Goal: Task Accomplishment & Management: Use online tool/utility

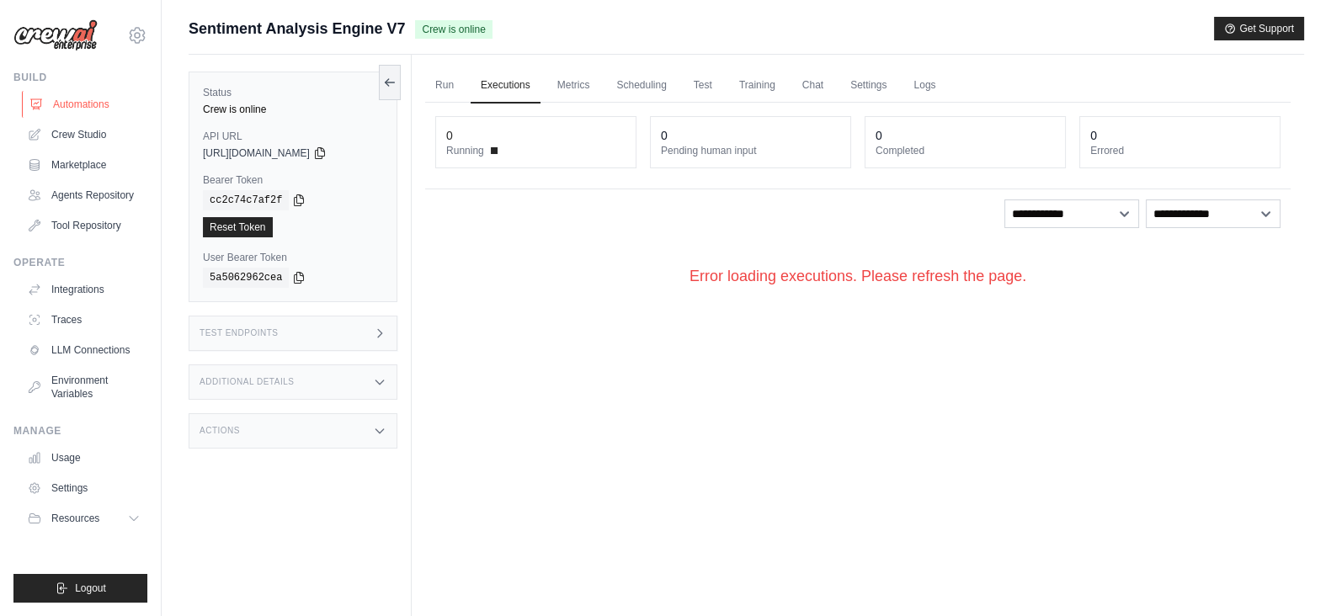
click at [82, 101] on link "Automations" at bounding box center [85, 104] width 127 height 27
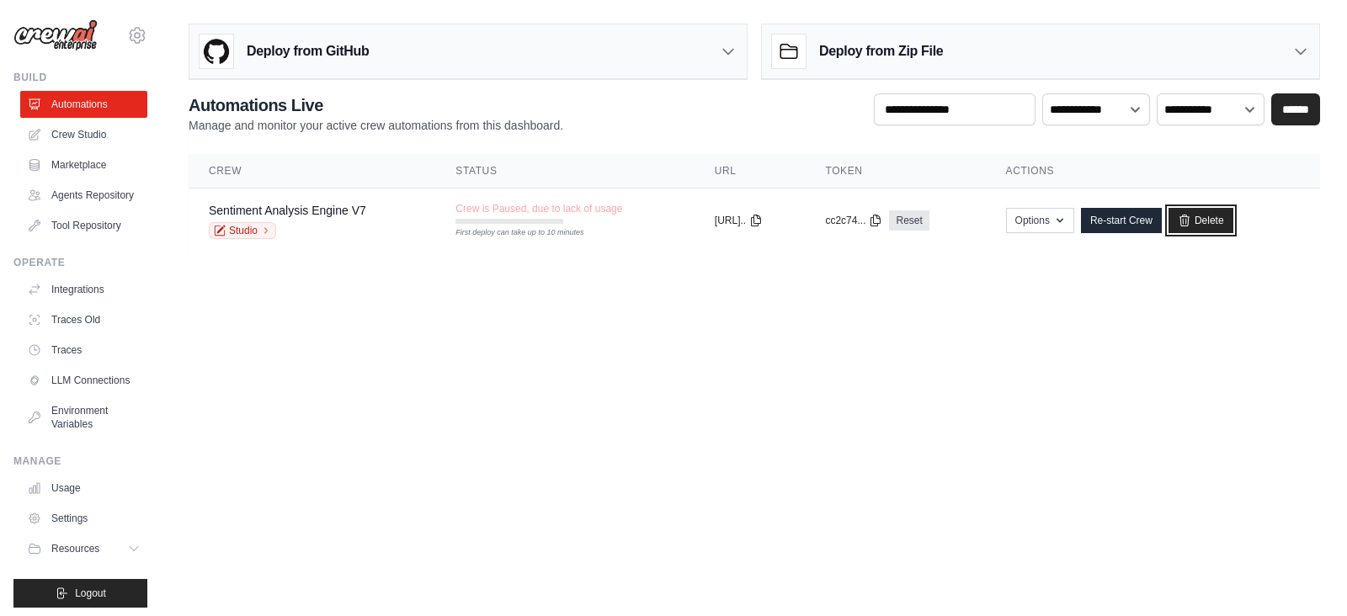
drag, startPoint x: 1216, startPoint y: 225, endPoint x: 747, endPoint y: 132, distance: 478.7
click at [1216, 225] on link "Delete" at bounding box center [1200, 220] width 65 height 25
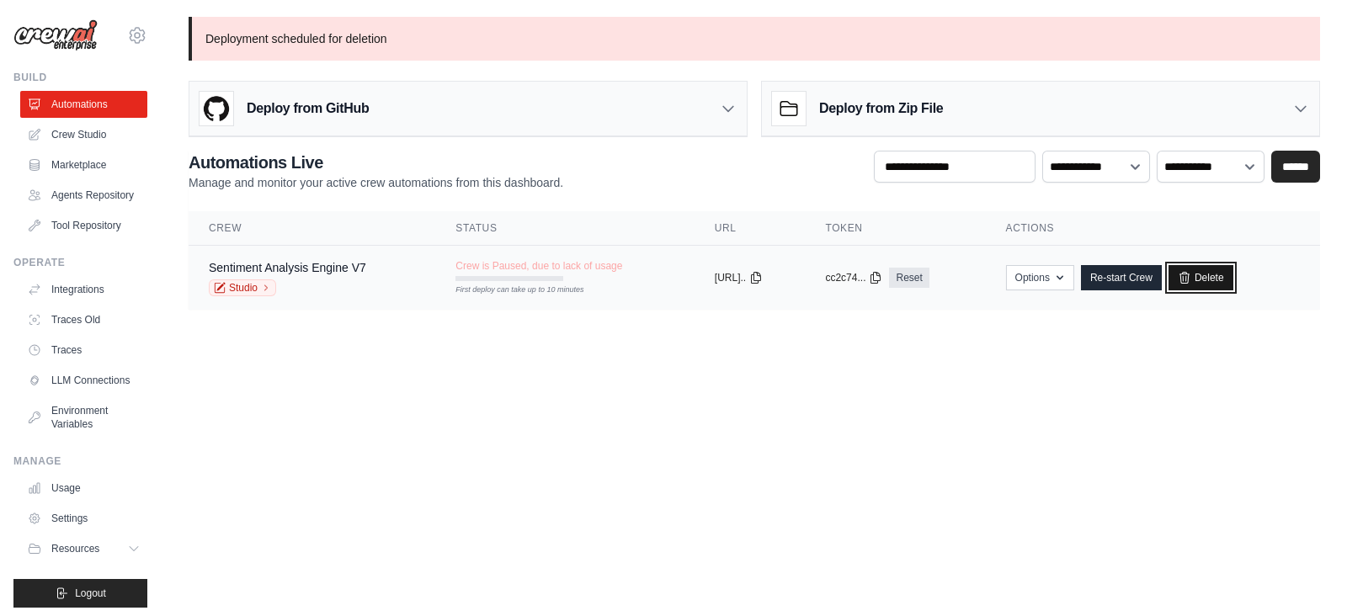
click at [1231, 275] on link "Delete" at bounding box center [1200, 277] width 65 height 25
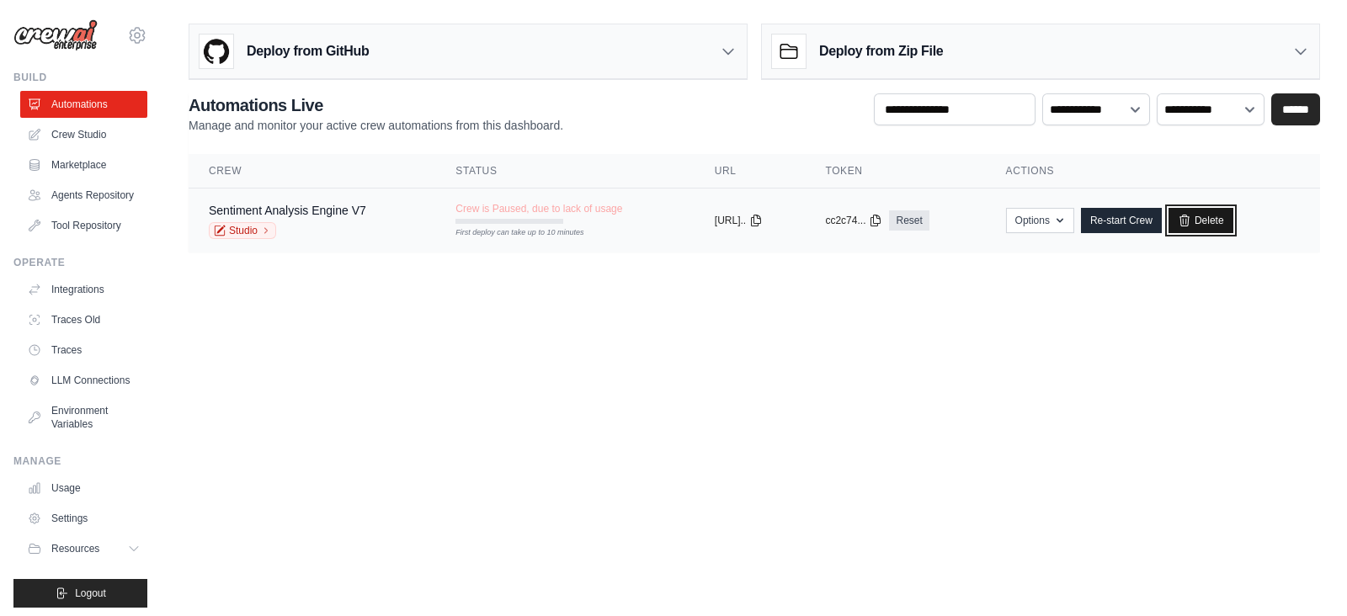
click at [1233, 220] on link "Delete" at bounding box center [1200, 220] width 65 height 25
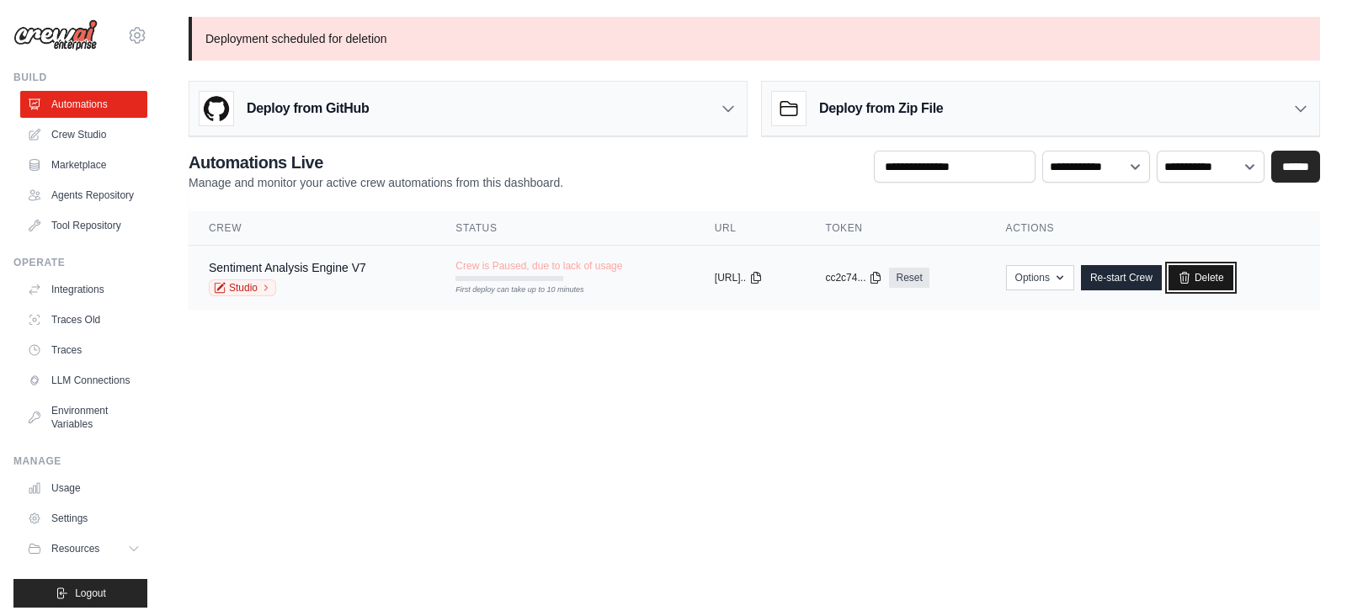
click at [1189, 276] on icon at bounding box center [1183, 277] width 9 height 11
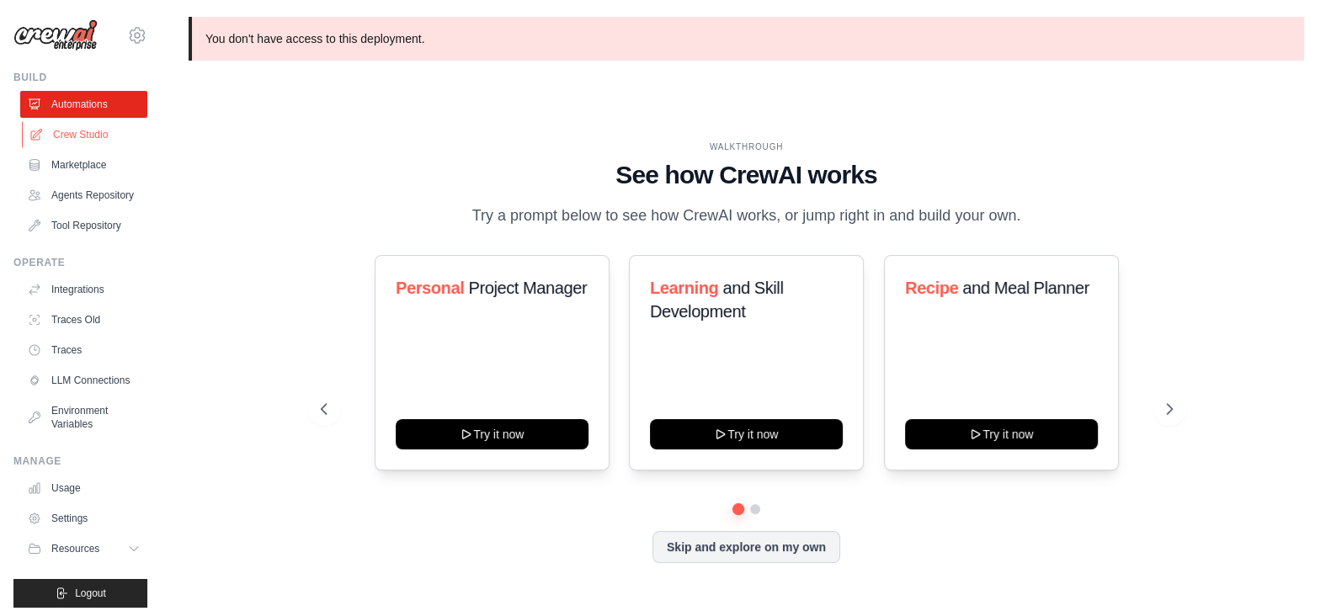
click at [72, 137] on link "Crew Studio" at bounding box center [85, 134] width 127 height 27
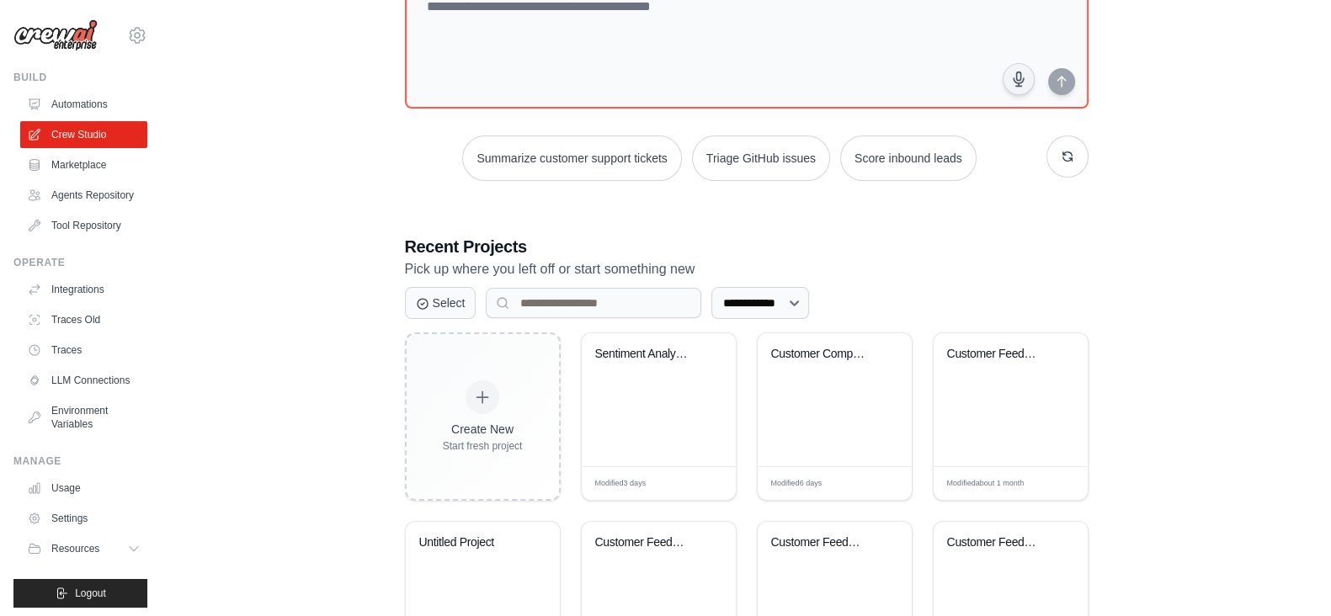
scroll to position [210, 0]
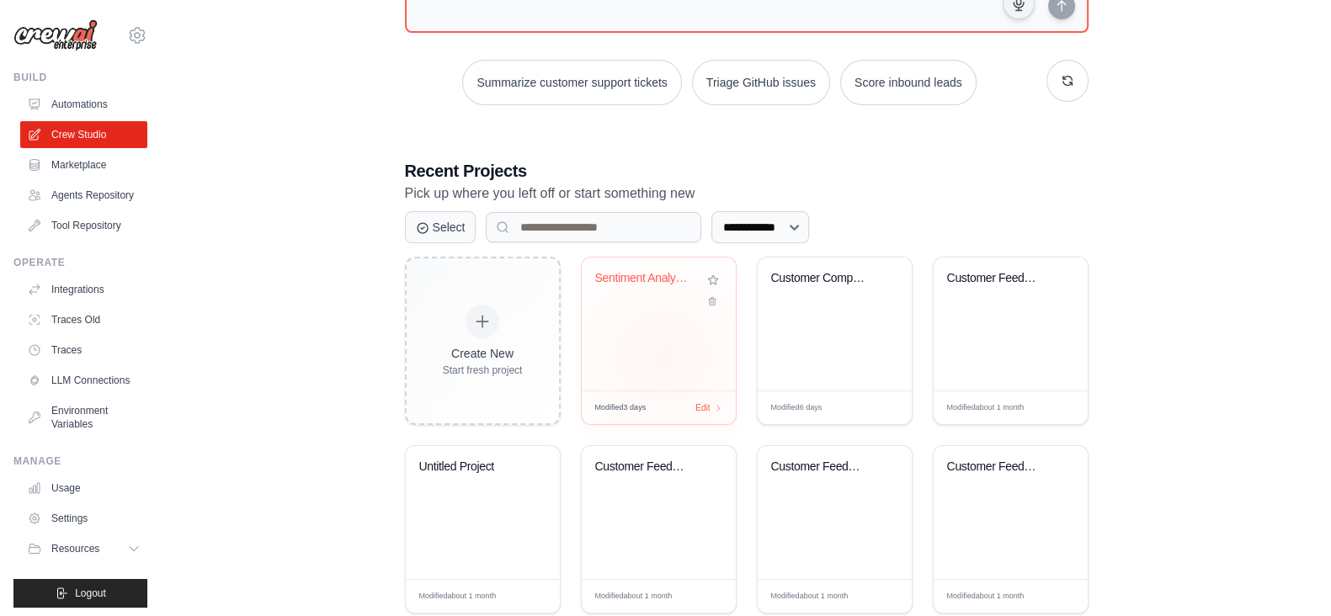
click at [639, 355] on div "Sentiment Analysis Engine" at bounding box center [659, 324] width 154 height 133
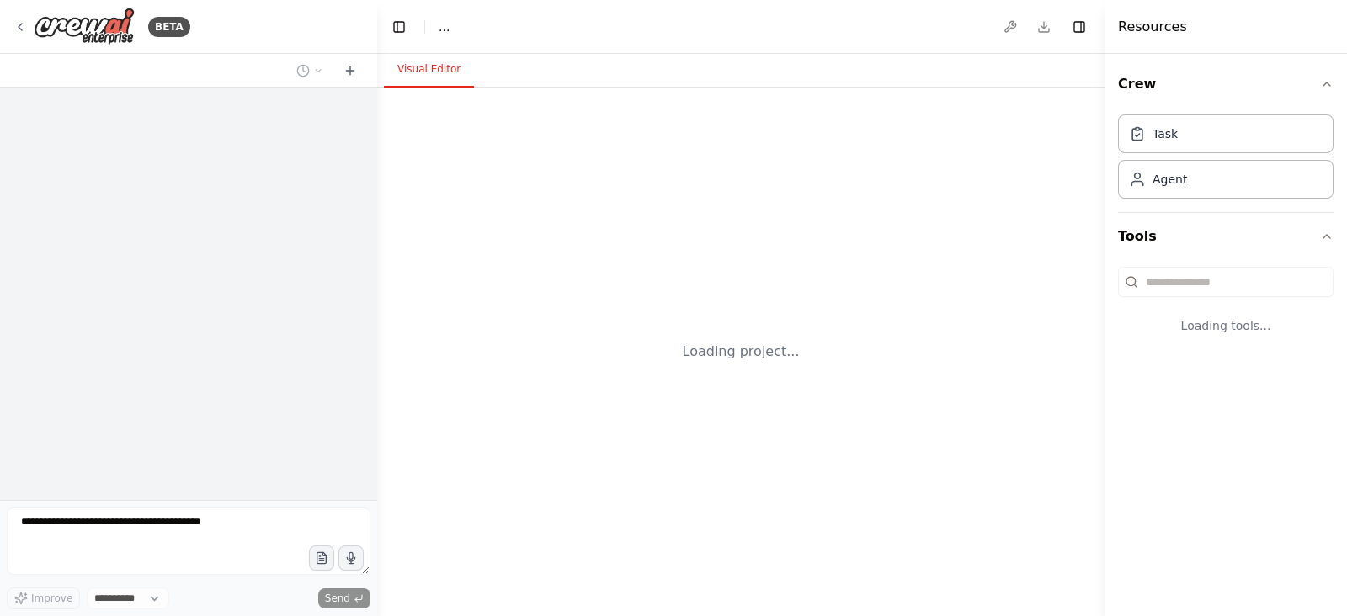
select select "****"
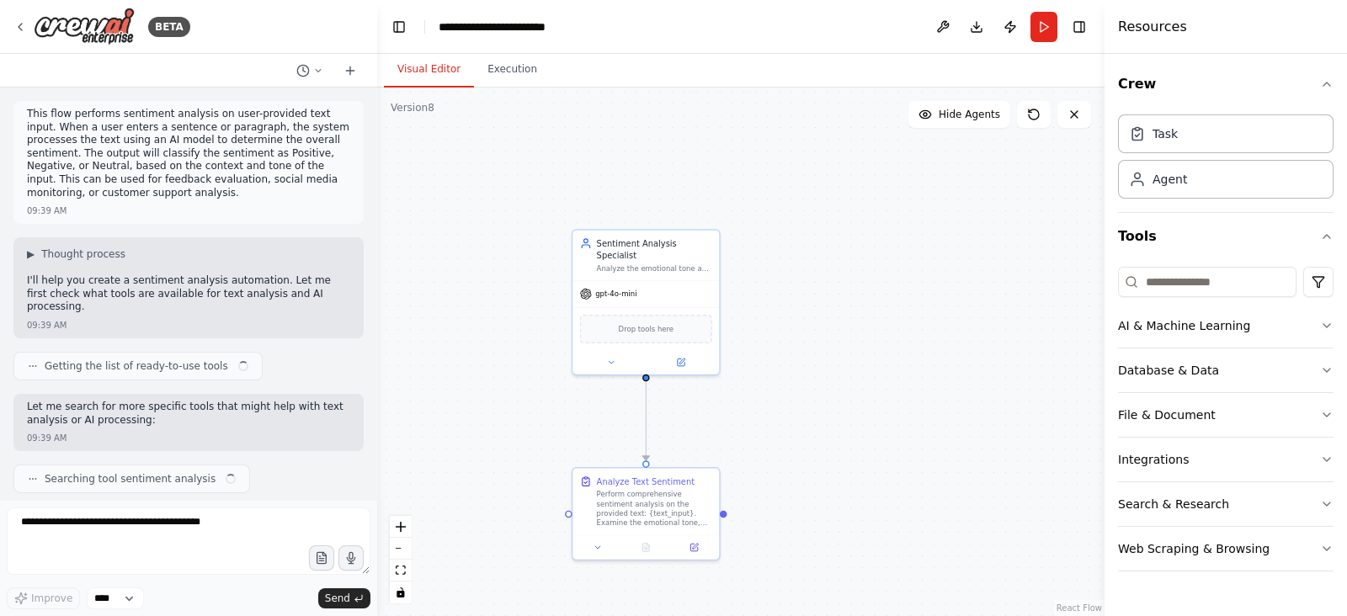
scroll to position [1067, 0]
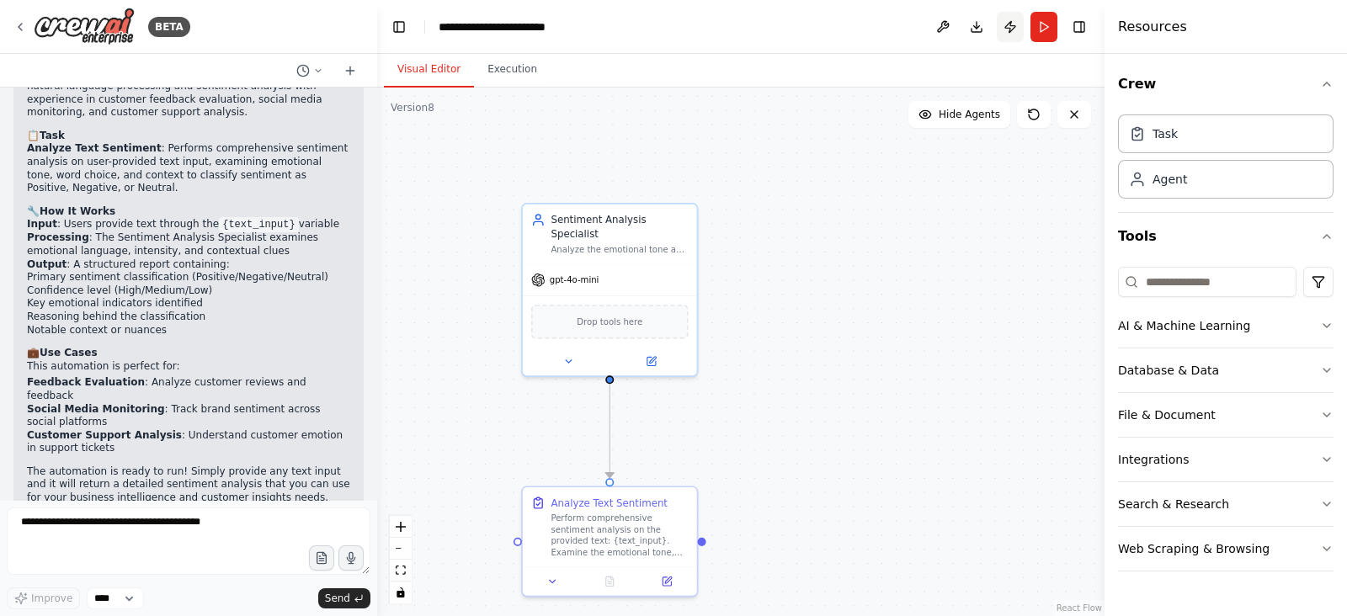
click at [997, 27] on button "Publish" at bounding box center [1010, 27] width 27 height 30
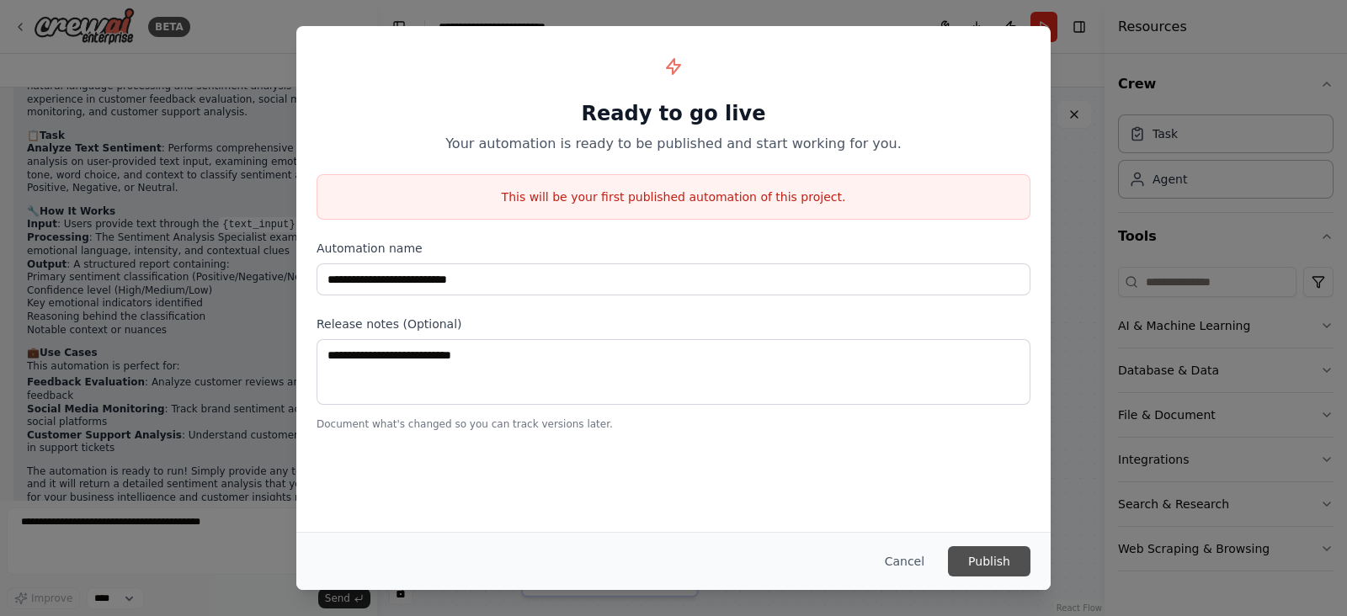
click at [1010, 560] on button "Publish" at bounding box center [989, 561] width 82 height 30
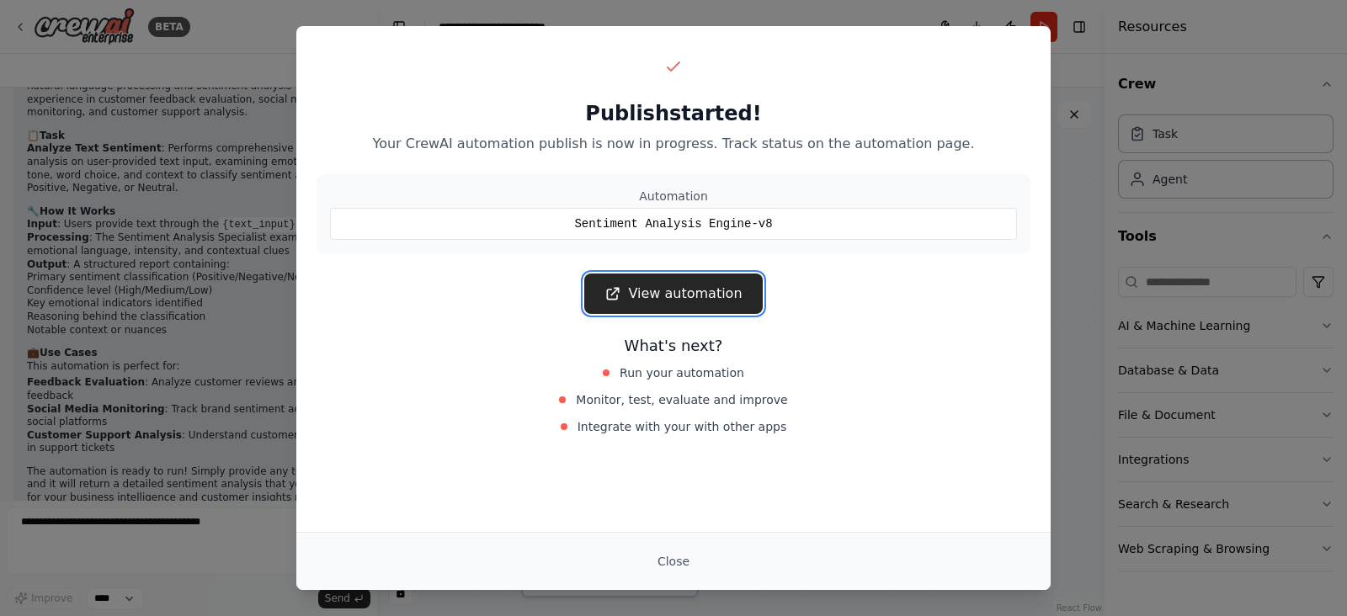
click at [709, 294] on link "View automation" at bounding box center [673, 294] width 178 height 40
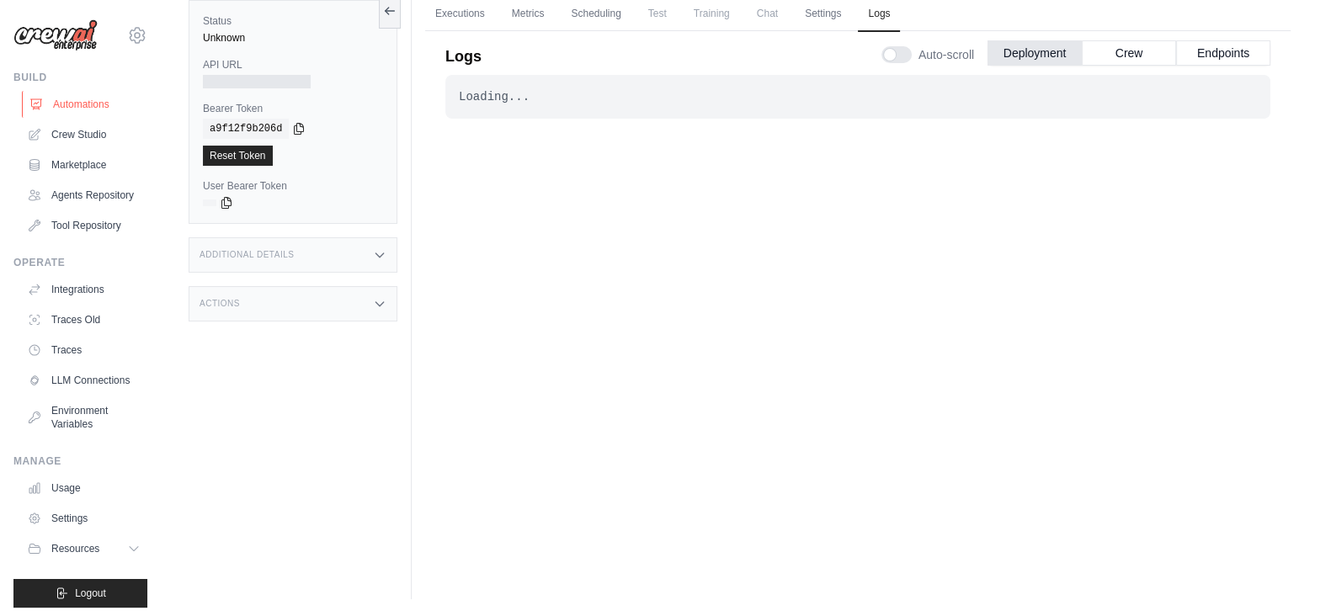
click at [87, 105] on link "Automations" at bounding box center [85, 104] width 127 height 27
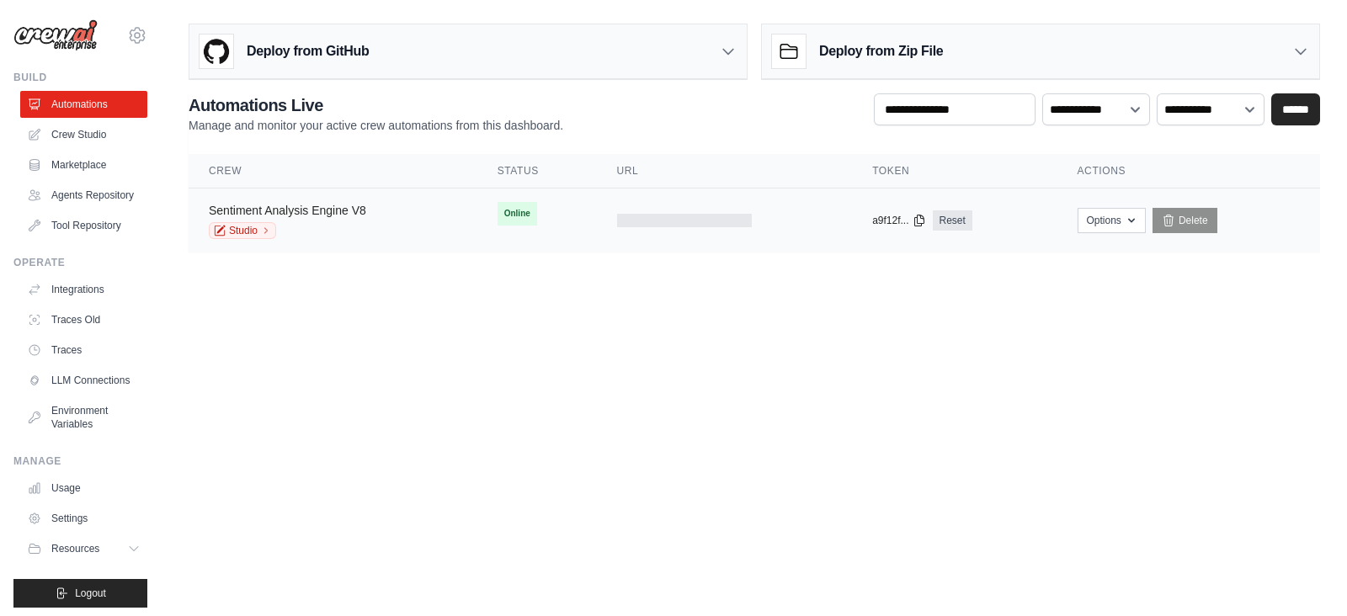
click at [316, 212] on link "Sentiment Analysis Engine V8" at bounding box center [287, 210] width 157 height 13
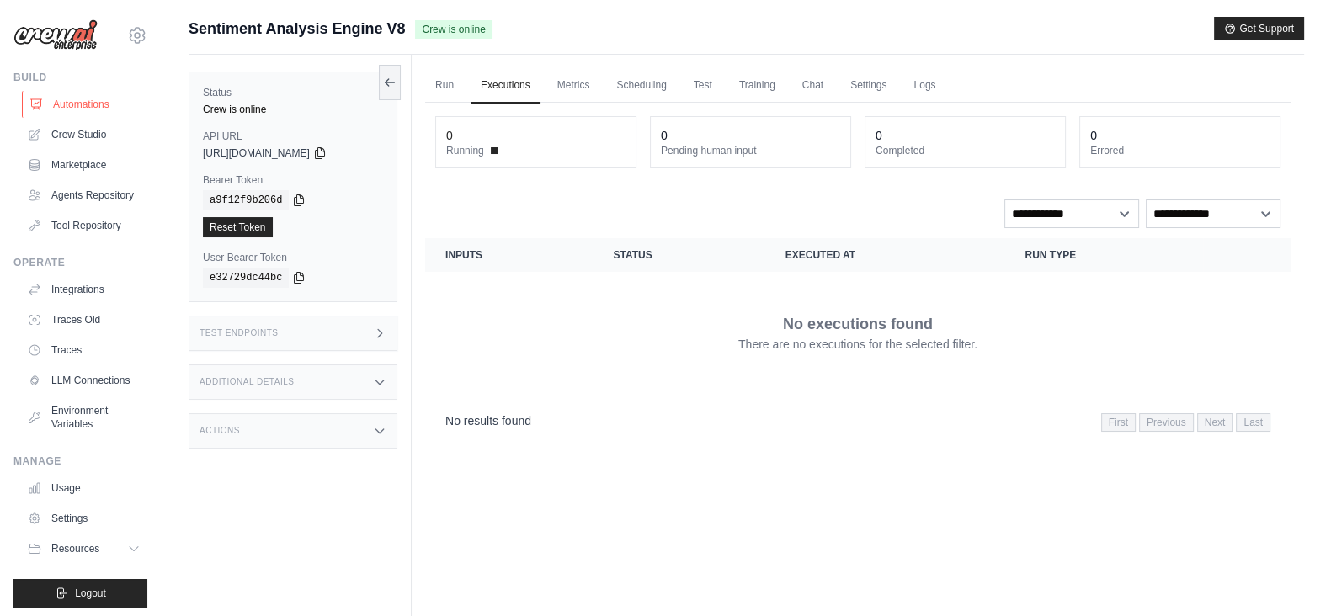
click at [76, 100] on link "Automations" at bounding box center [85, 104] width 127 height 27
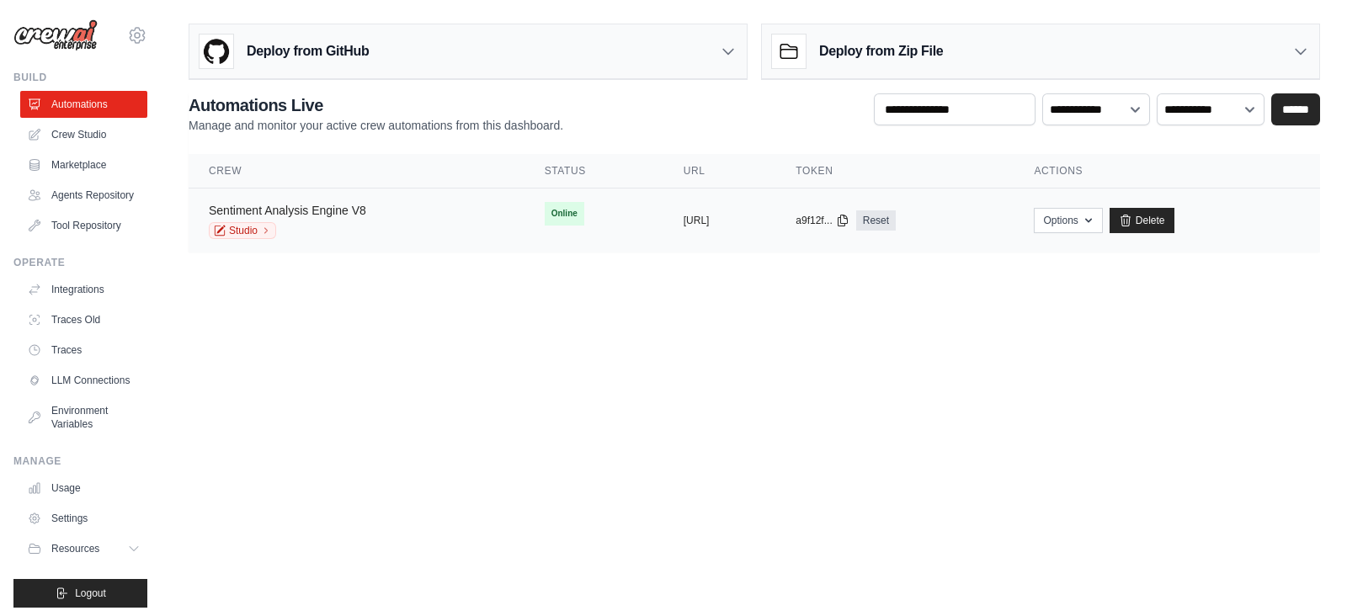
click at [343, 210] on link "Sentiment Analysis Engine V8" at bounding box center [287, 210] width 157 height 13
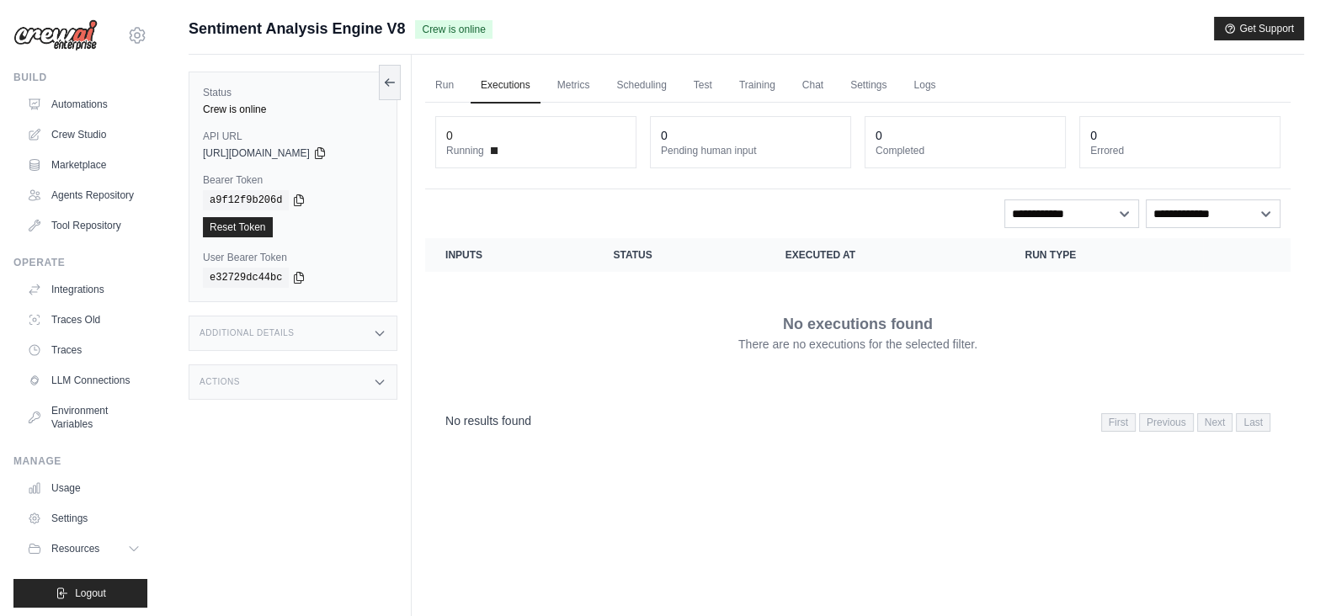
click at [327, 147] on icon at bounding box center [319, 152] width 13 height 13
click at [295, 199] on icon at bounding box center [298, 199] width 13 height 13
